Goal: Obtain resource: Obtain resource

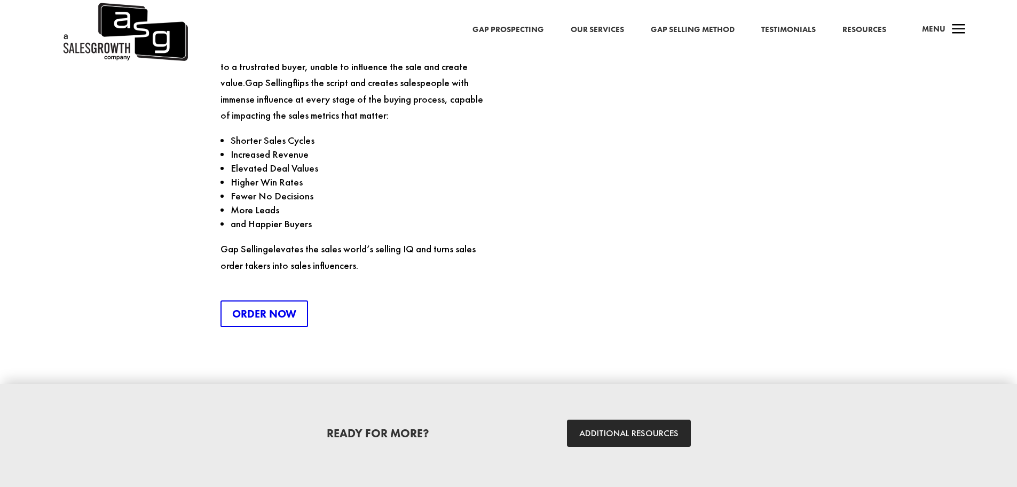
scroll to position [1228, 0]
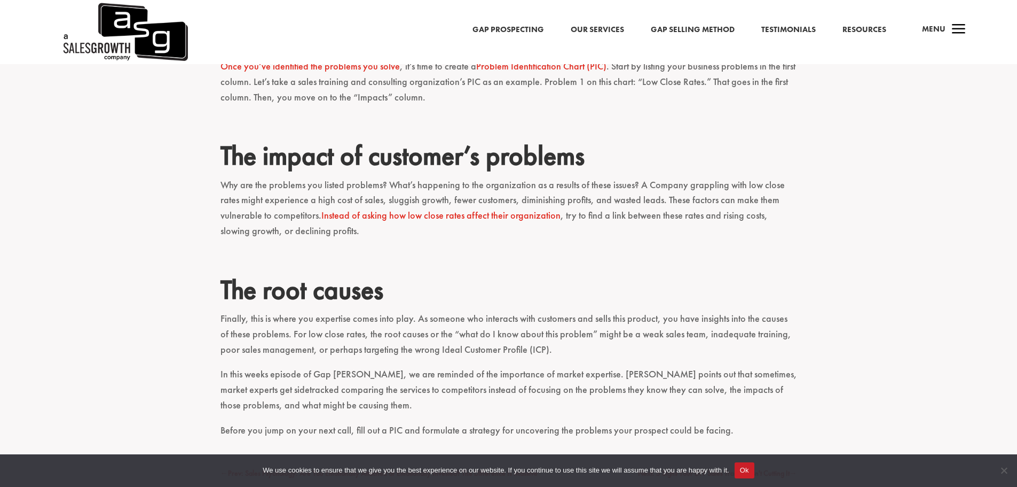
scroll to position [1335, 0]
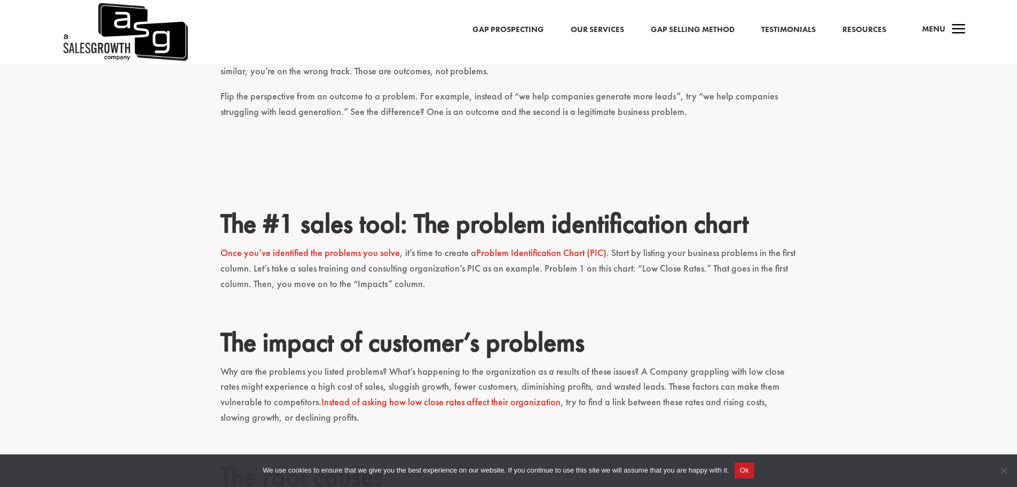
click at [531, 246] on link "Problem Identification Chart (PIC)" at bounding box center [541, 252] width 130 height 12
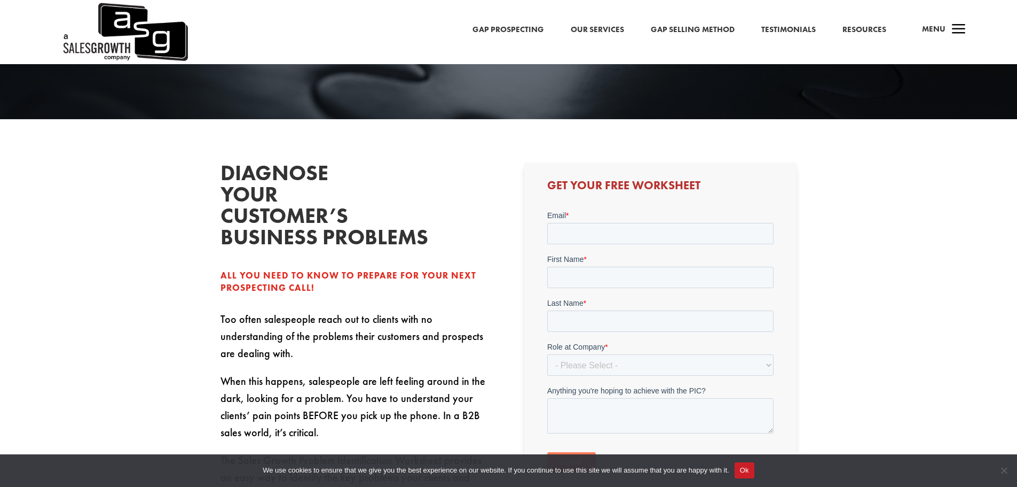
scroll to position [267, 0]
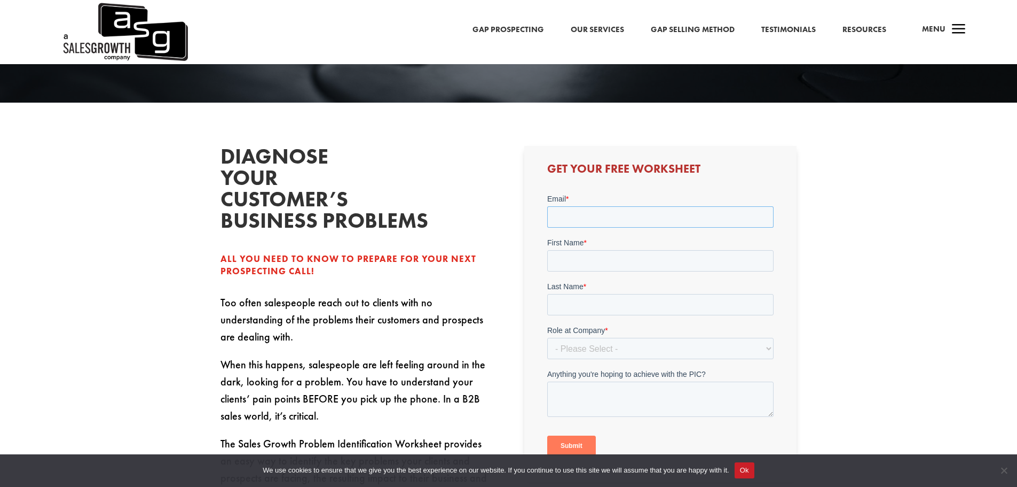
click at [618, 214] on input "Email *" at bounding box center [660, 216] width 226 height 21
type input "[EMAIL_ADDRESS][DOMAIN_NAME]"
click at [612, 258] on input "First Name *" at bounding box center [660, 260] width 226 height 21
type input "[PERSON_NAME]"
click at [619, 308] on input "Last Name *" at bounding box center [660, 304] width 226 height 21
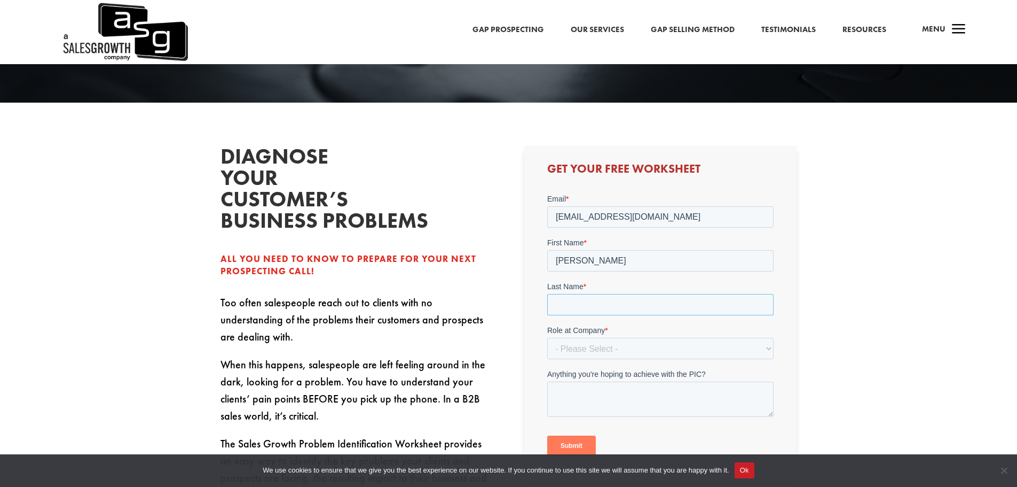
type input "Fretten"
click at [621, 359] on form "Email * [EMAIL_ADDRESS][DOMAIN_NAME] First Name * [PERSON_NAME] Last Name * Fre…" at bounding box center [660, 328] width 226 height 271
drag, startPoint x: 626, startPoint y: 352, endPoint x: 635, endPoint y: 350, distance: 9.3
click at [626, 352] on select "- Please Select - C-Level (CRO, CSO, etc) Senior Leadership (VP of Sales, VP of…" at bounding box center [660, 348] width 226 height 21
select select "Director/Manager (Sales Director, Regional Sales Manager, etc)"
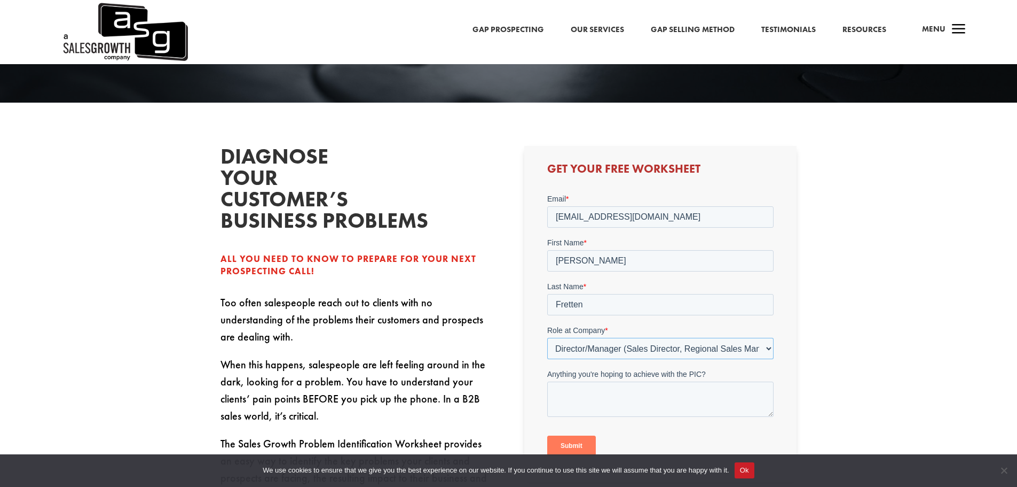
click at [547, 338] on select "- Please Select - C-Level (CRO, CSO, etc) Senior Leadership (VP of Sales, VP of…" at bounding box center [660, 348] width 226 height 21
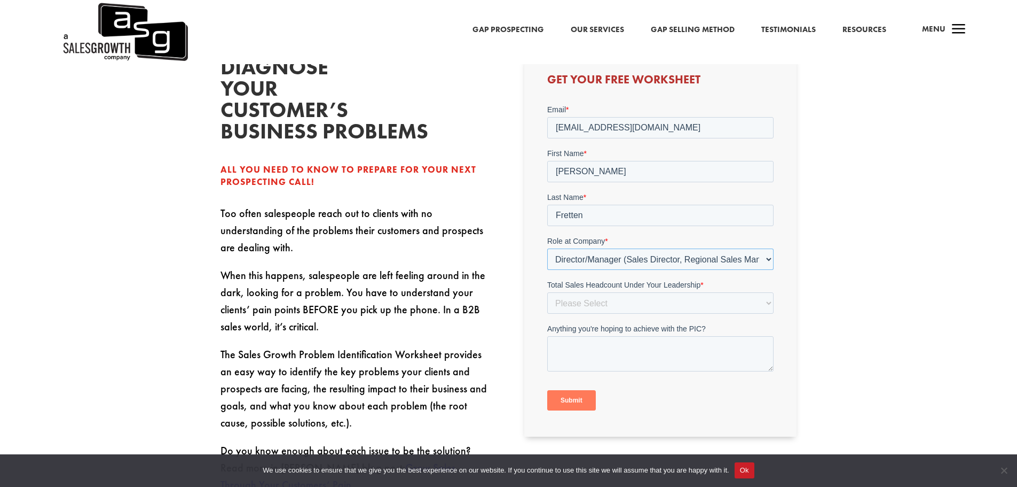
scroll to position [374, 0]
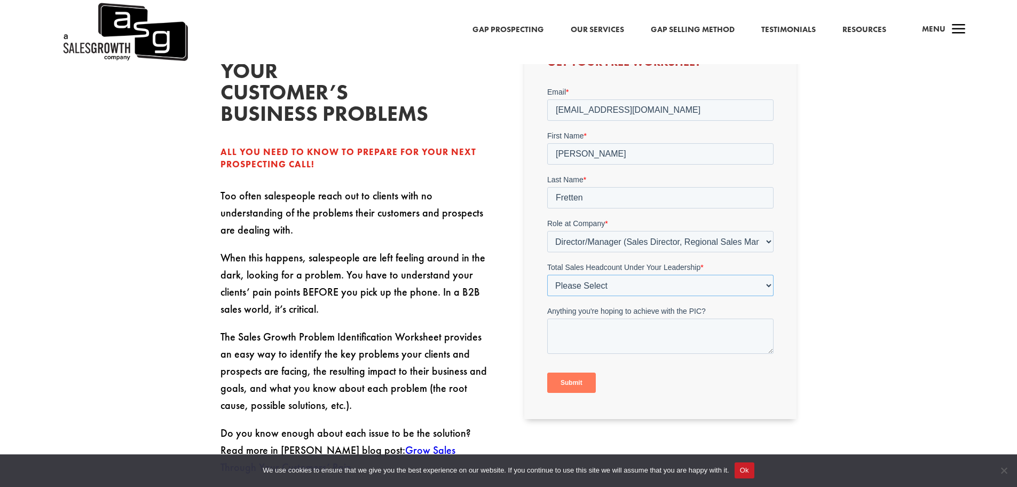
click at [616, 283] on select "Please Select Just Me 1-9 [PHONE_NUMBER] [PHONE_NUMBER]+" at bounding box center [660, 284] width 226 height 21
click at [547, 274] on select "Please Select Just Me 1-9 [PHONE_NUMBER] [PHONE_NUMBER]+" at bounding box center [660, 284] width 226 height 21
click at [654, 285] on select "Please Select Just Me 1-9 [PHONE_NUMBER] [PHONE_NUMBER]+" at bounding box center [660, 284] width 226 height 21
select select "1-9"
click at [547, 274] on select "Please Select Just Me 1-9 [PHONE_NUMBER] [PHONE_NUMBER]+" at bounding box center [660, 284] width 226 height 21
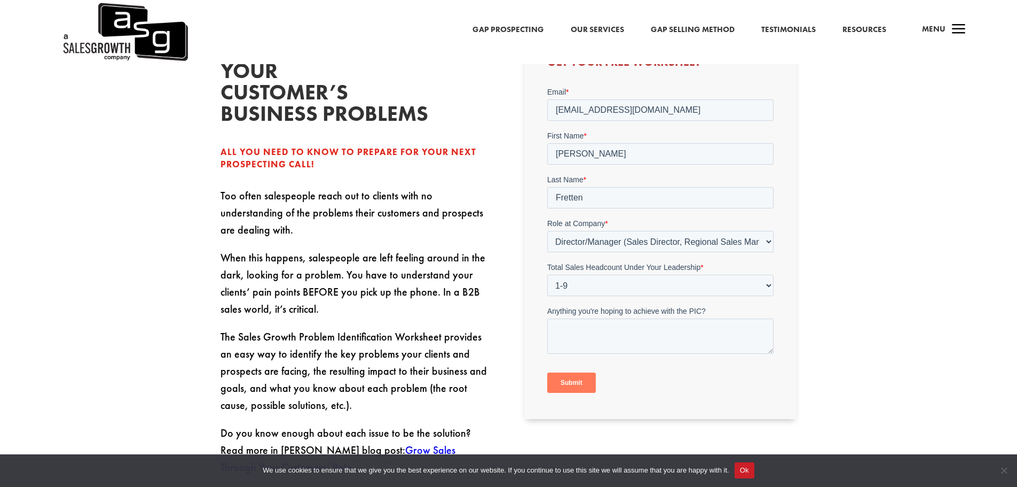
click at [584, 388] on input "Submit" at bounding box center [571, 382] width 49 height 20
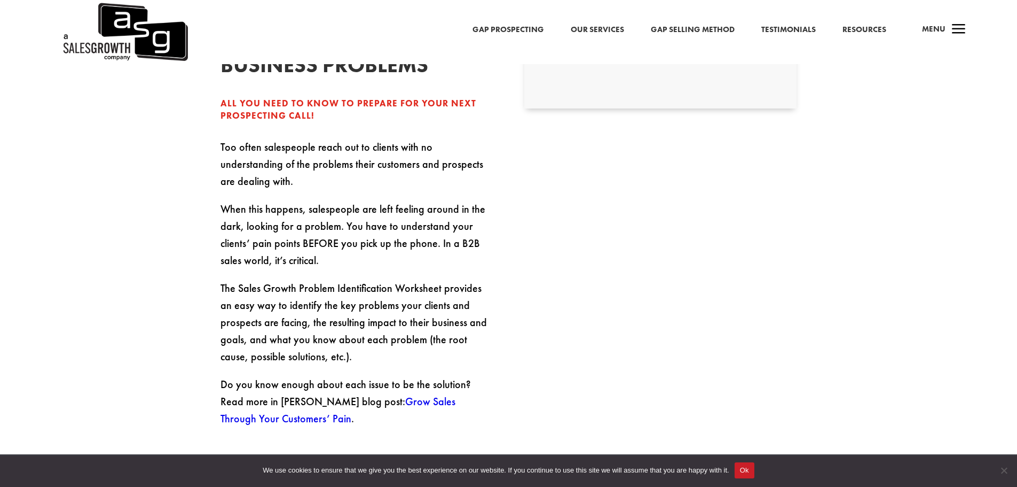
scroll to position [427, 0]
